Goal: Find specific page/section: Find specific page/section

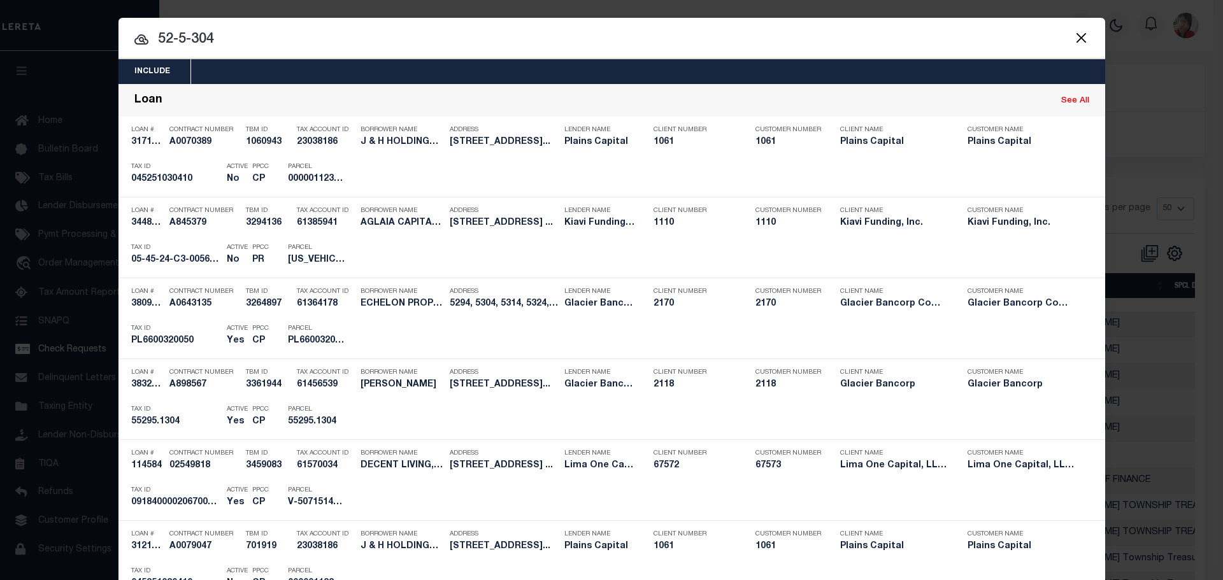
select select "50"
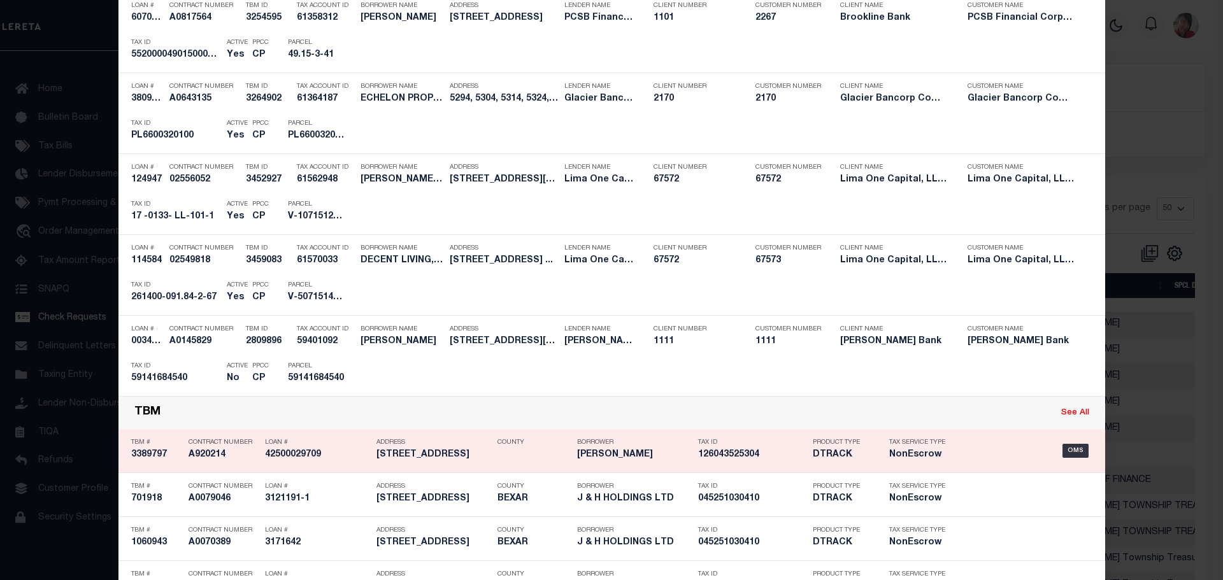
scroll to position [1783, 0]
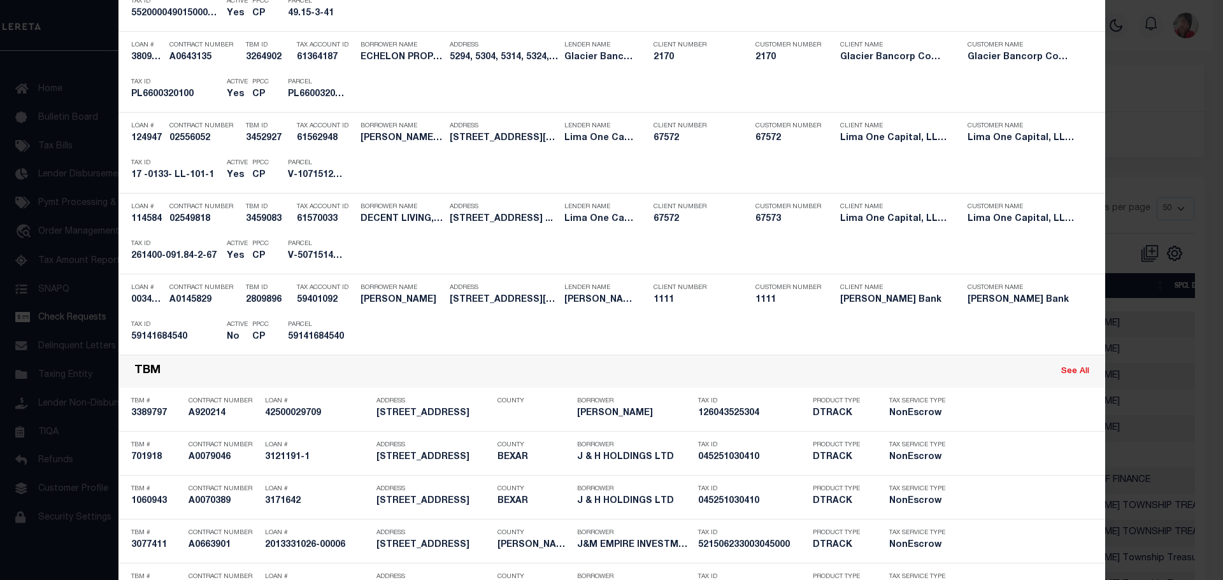
click at [51, 86] on div "Include Loans TBM Customers Borrowers Payments (Lender Non-Disb) Payments (Lend…" at bounding box center [611, 290] width 1223 height 580
click at [52, 85] on div "Include Loans TBM Customers Borrowers Payments (Lender Non-Disb) Payments (Lend…" at bounding box center [611, 290] width 1223 height 580
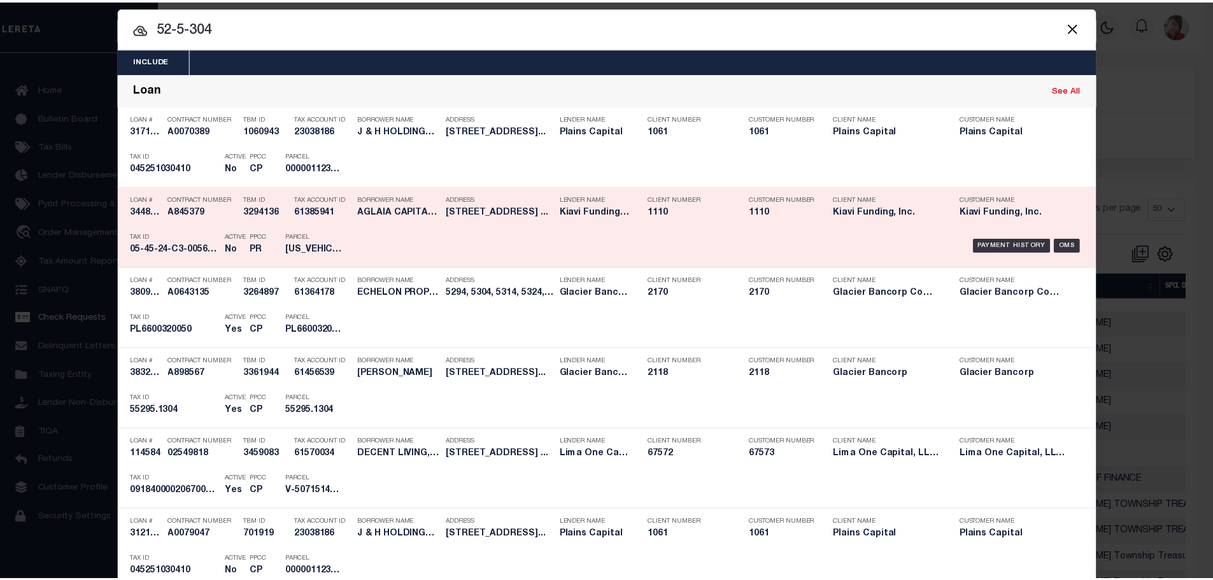
scroll to position [0, 0]
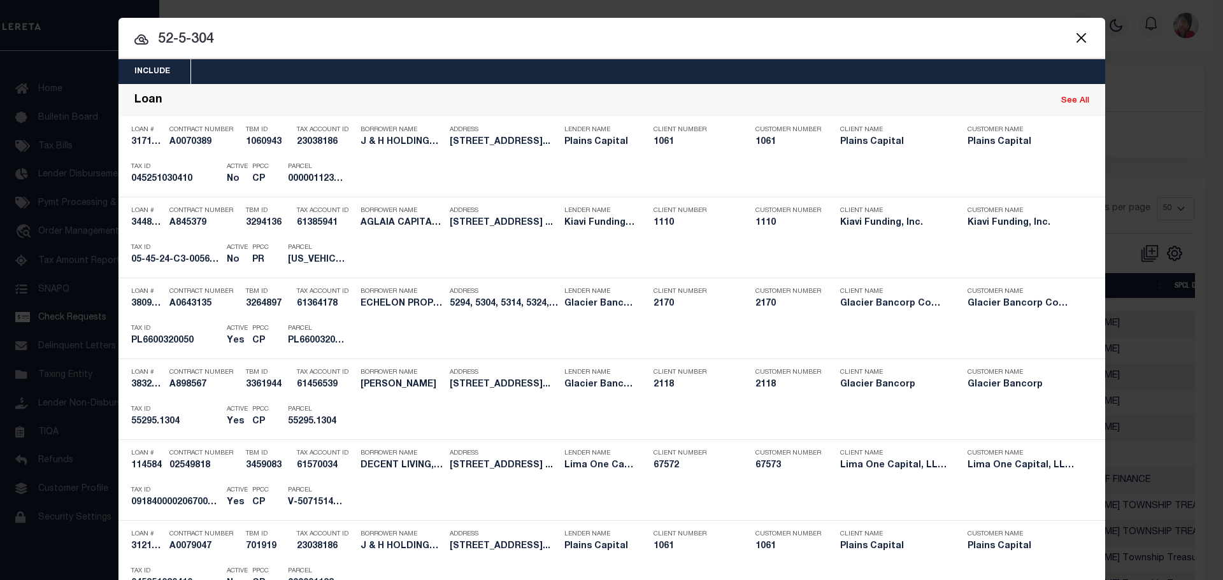
click at [1080, 38] on button "Close" at bounding box center [1081, 37] width 17 height 17
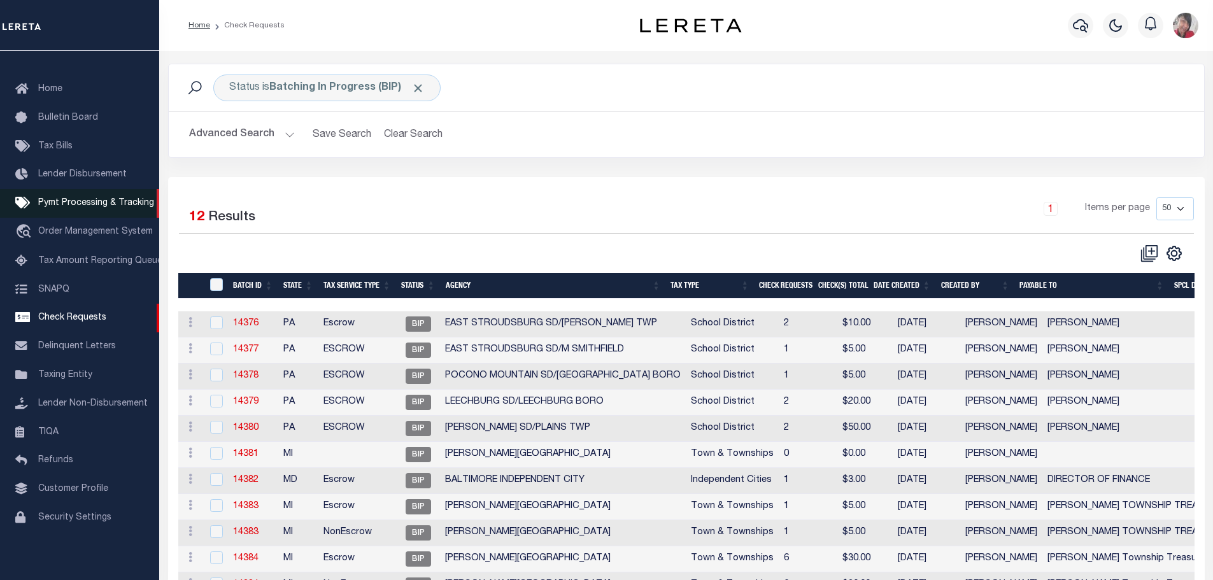
click at [76, 199] on span "Pymt Processing & Tracking" at bounding box center [96, 203] width 116 height 9
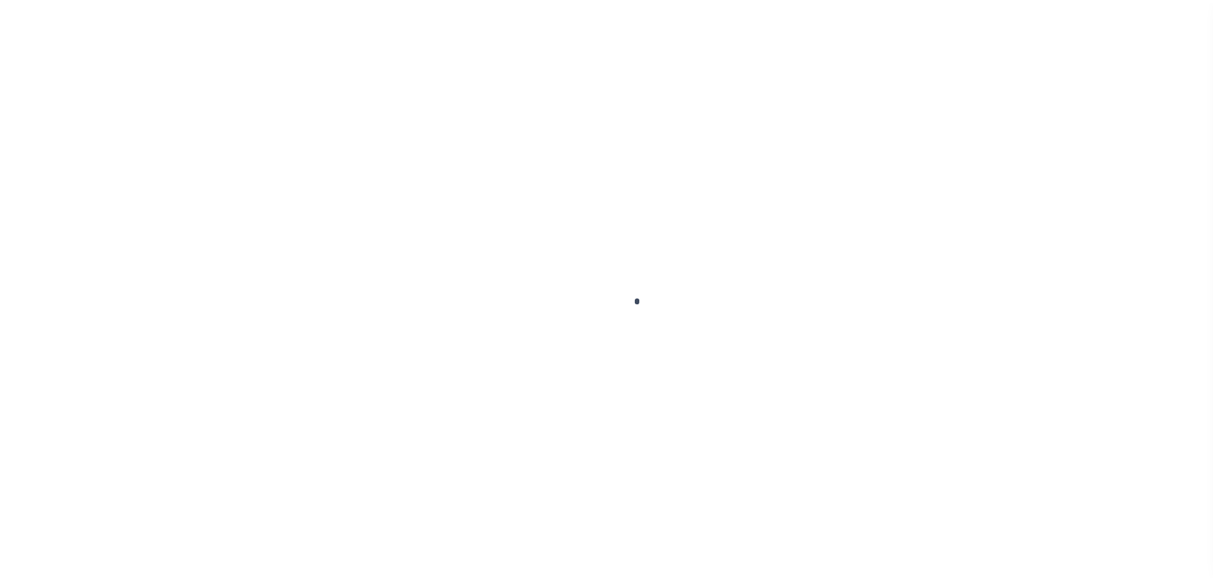
scroll to position [40, 0]
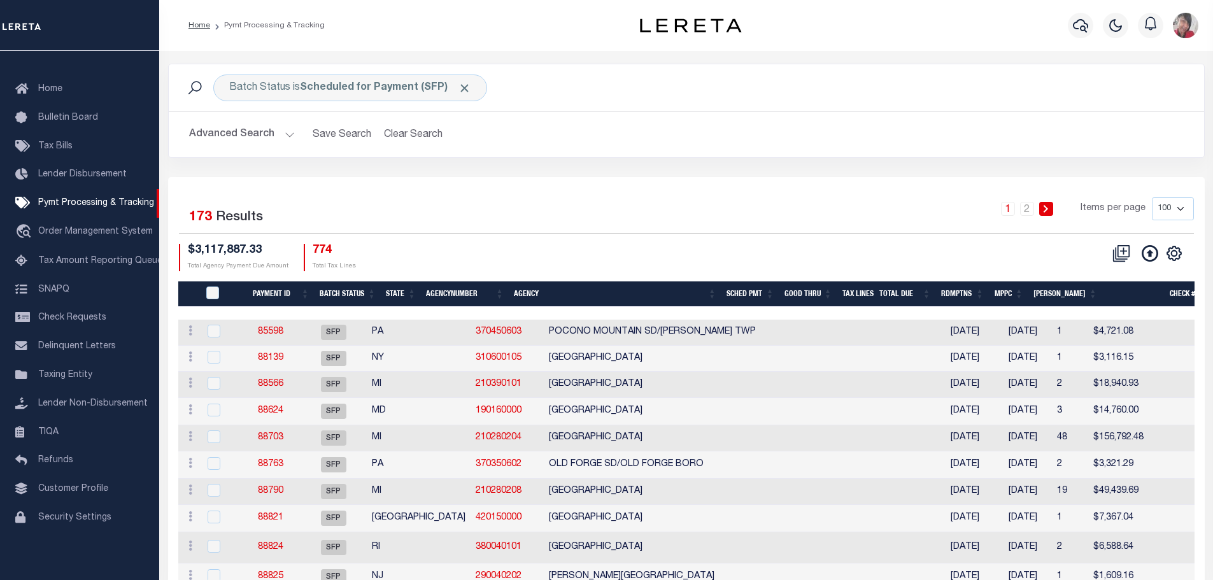
click at [1182, 206] on select "100 200 500 1000" at bounding box center [1173, 208] width 42 height 23
select select "1000"
click at [1152, 197] on select "100 200 500 1000" at bounding box center [1173, 208] width 42 height 23
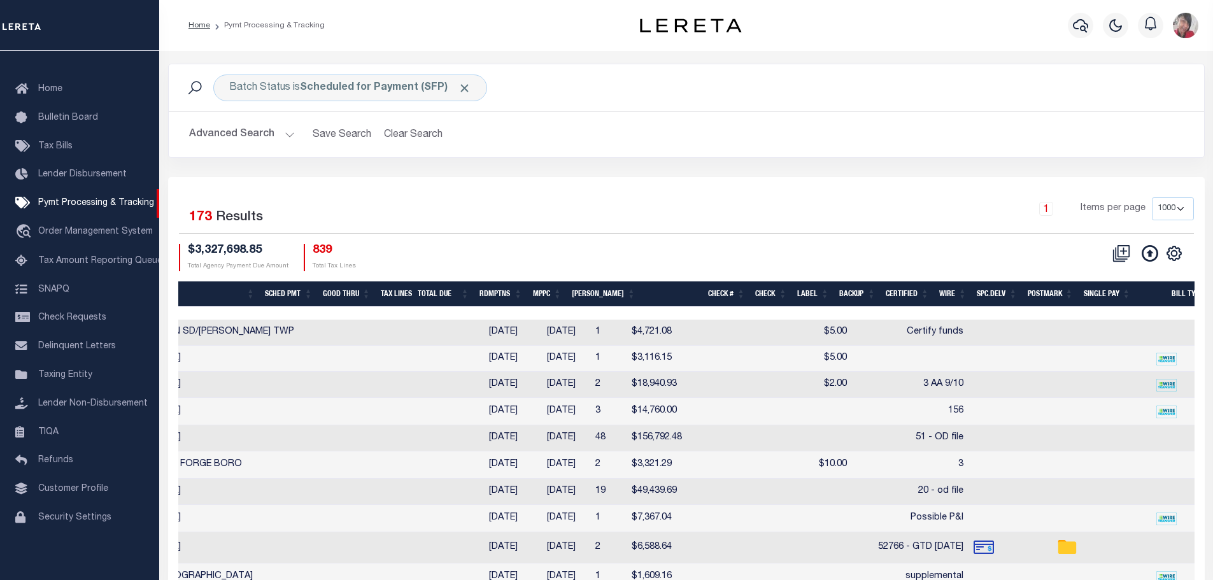
scroll to position [0, 515]
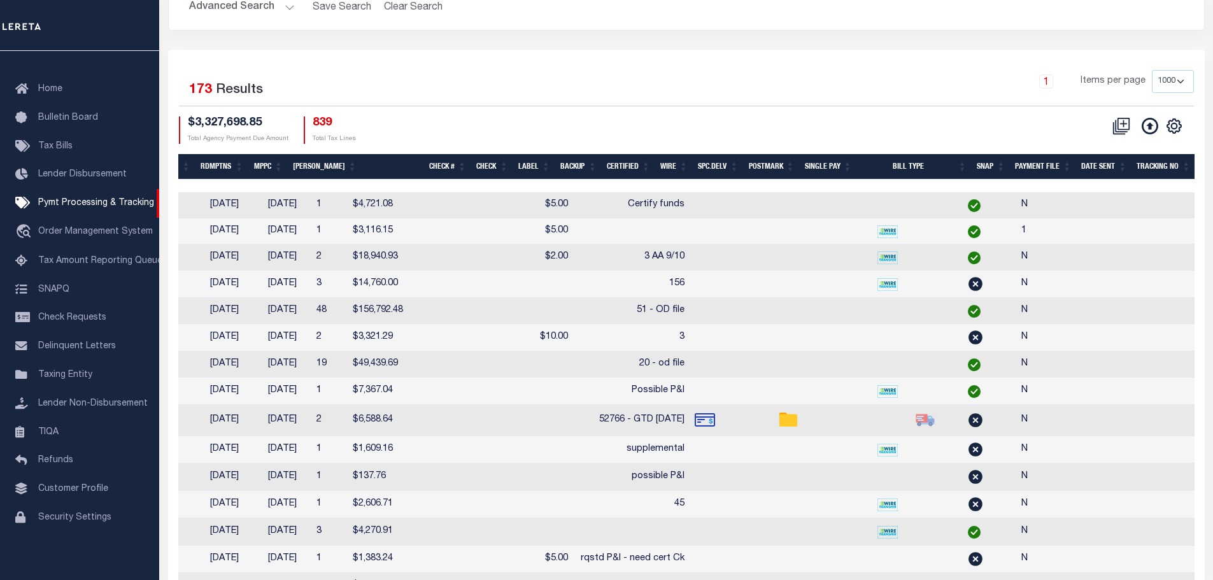
click at [989, 164] on th "SNAP" at bounding box center [991, 167] width 39 height 26
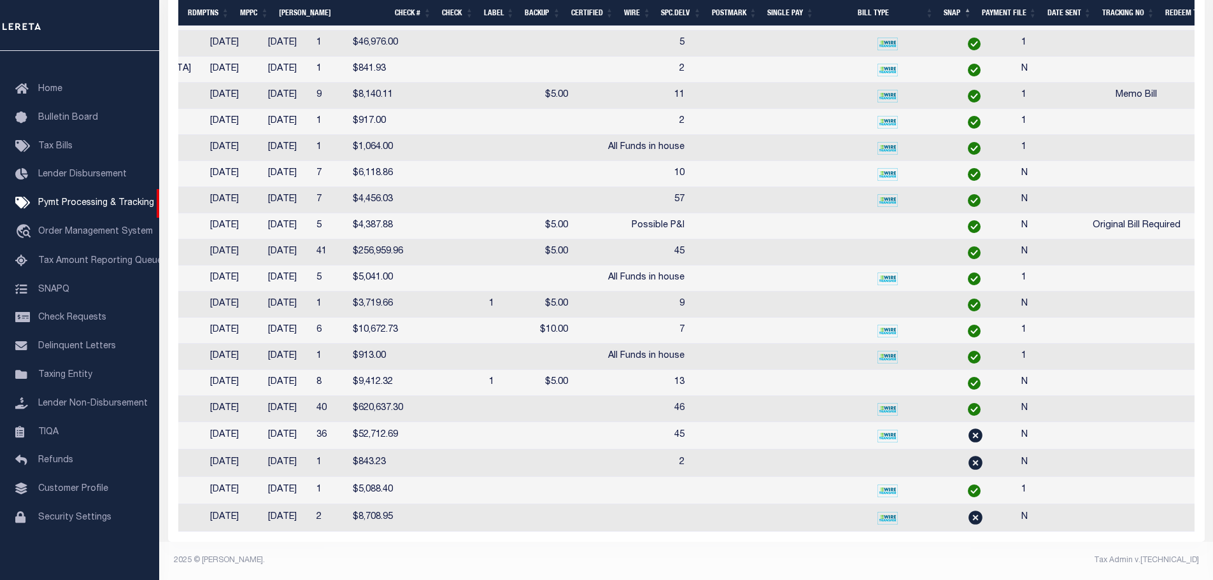
click at [430, 571] on footer "2025 © [PERSON_NAME]. Tax Admin v.[TECHNICAL_ID]" at bounding box center [686, 561] width 1054 height 38
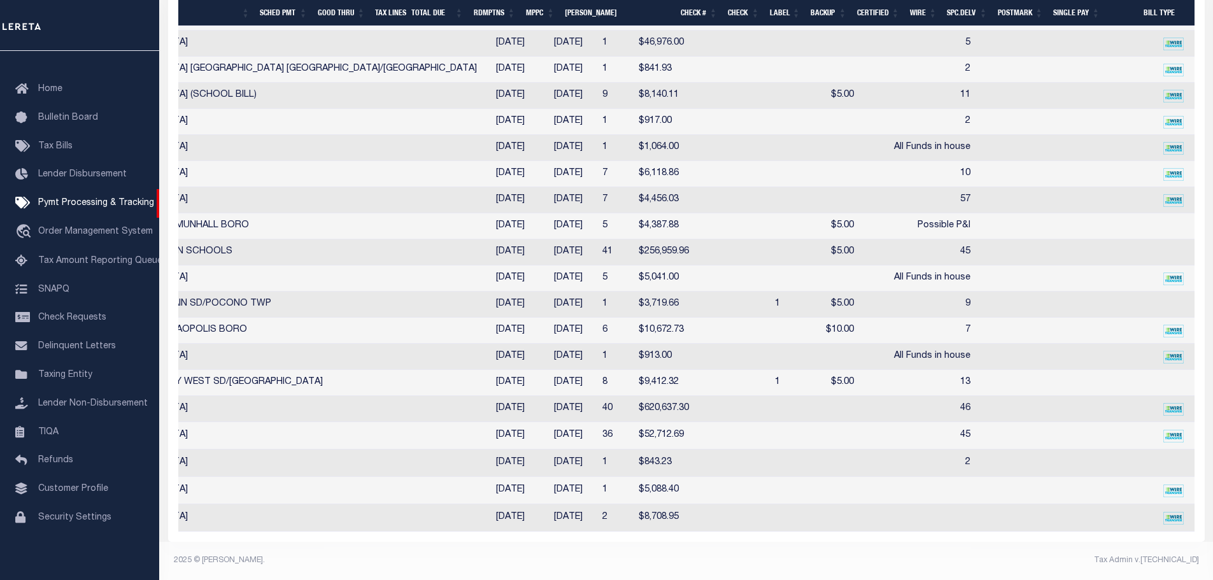
scroll to position [0, 179]
